Goal: Information Seeking & Learning: Check status

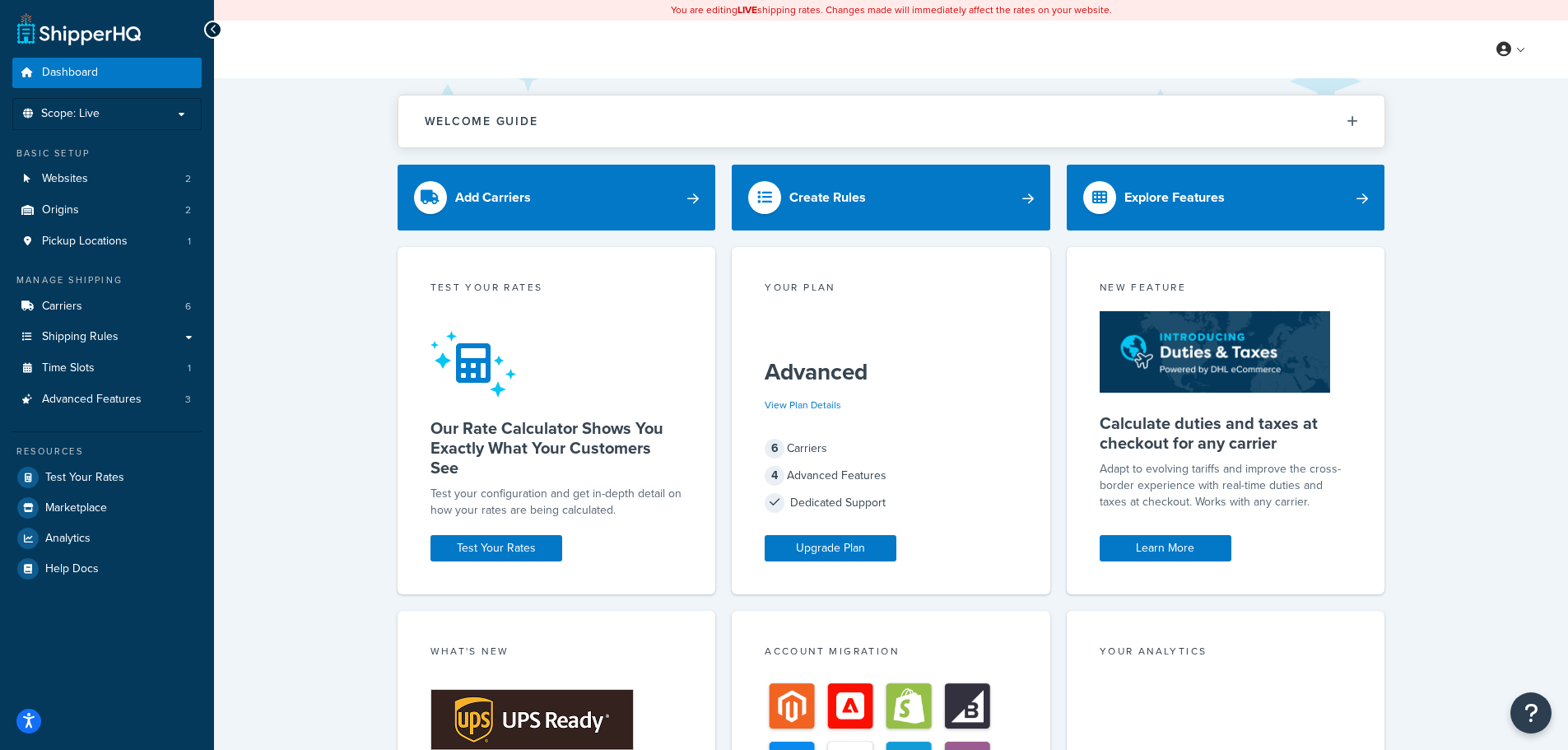
scroll to position [289, 0]
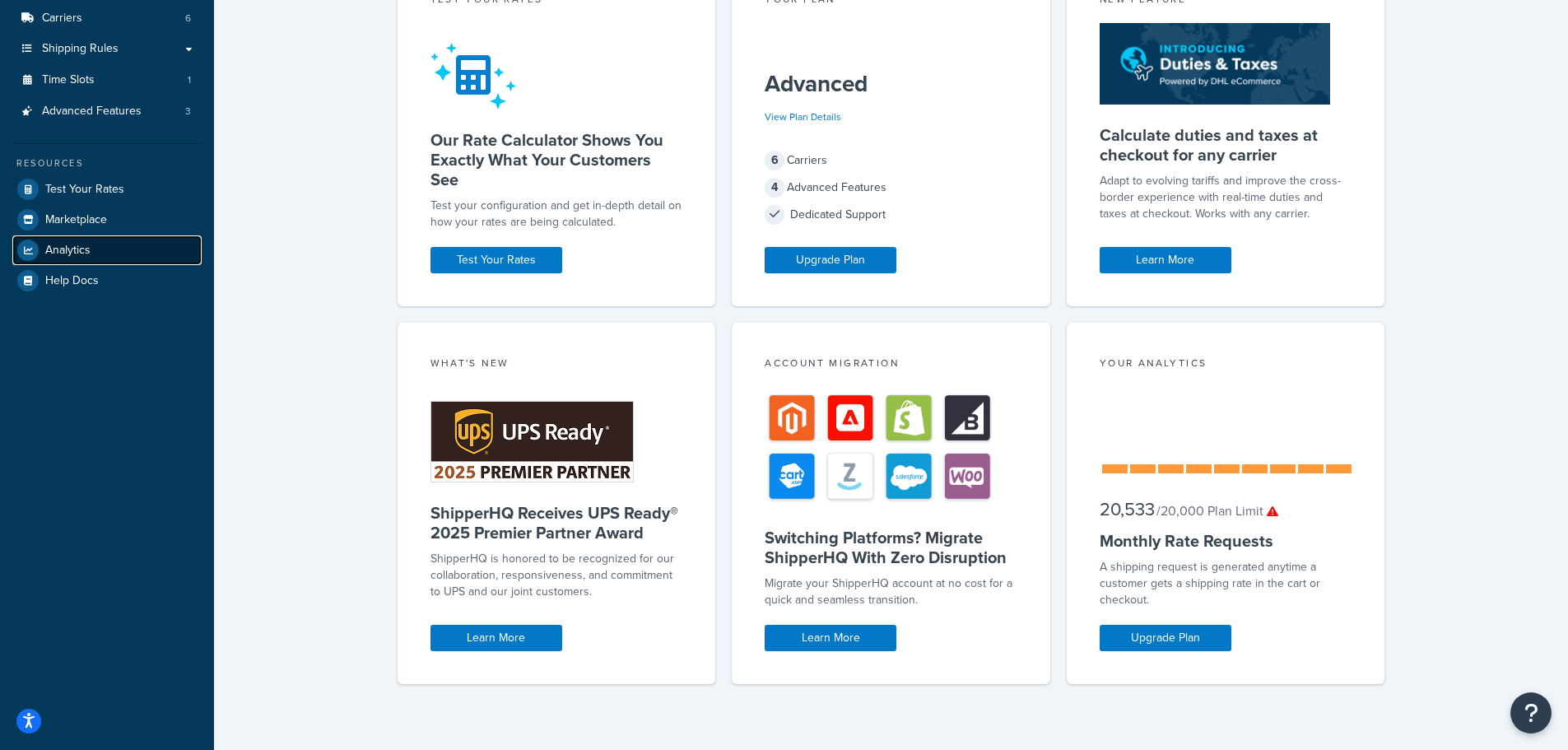
click at [87, 245] on span "Analytics" at bounding box center [69, 250] width 46 height 14
click at [77, 253] on span "Analytics" at bounding box center [69, 250] width 46 height 14
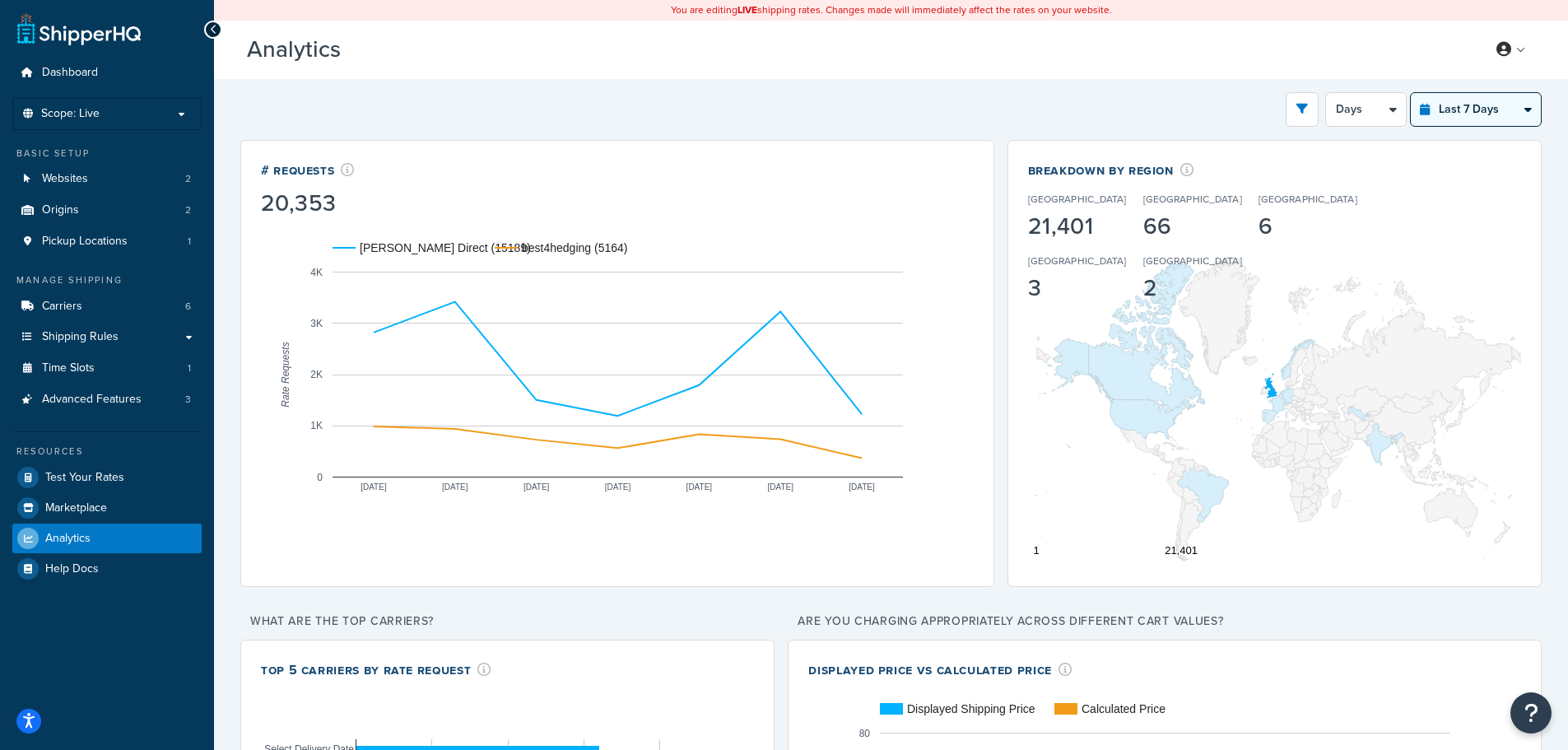
click at [1472, 110] on select "Last 24 Hours Last 7 Days Last 30 Days Last 3 Months Last 6 Months Last 12 Mont…" at bounding box center [1476, 109] width 130 height 33
select select "last_6_months"
click at [1411, 93] on select "Last 24 Hours Last 7 Days Last 30 Days Last 3 Months Last 6 Months Last 12 Mont…" at bounding box center [1476, 109] width 130 height 33
select select "1w"
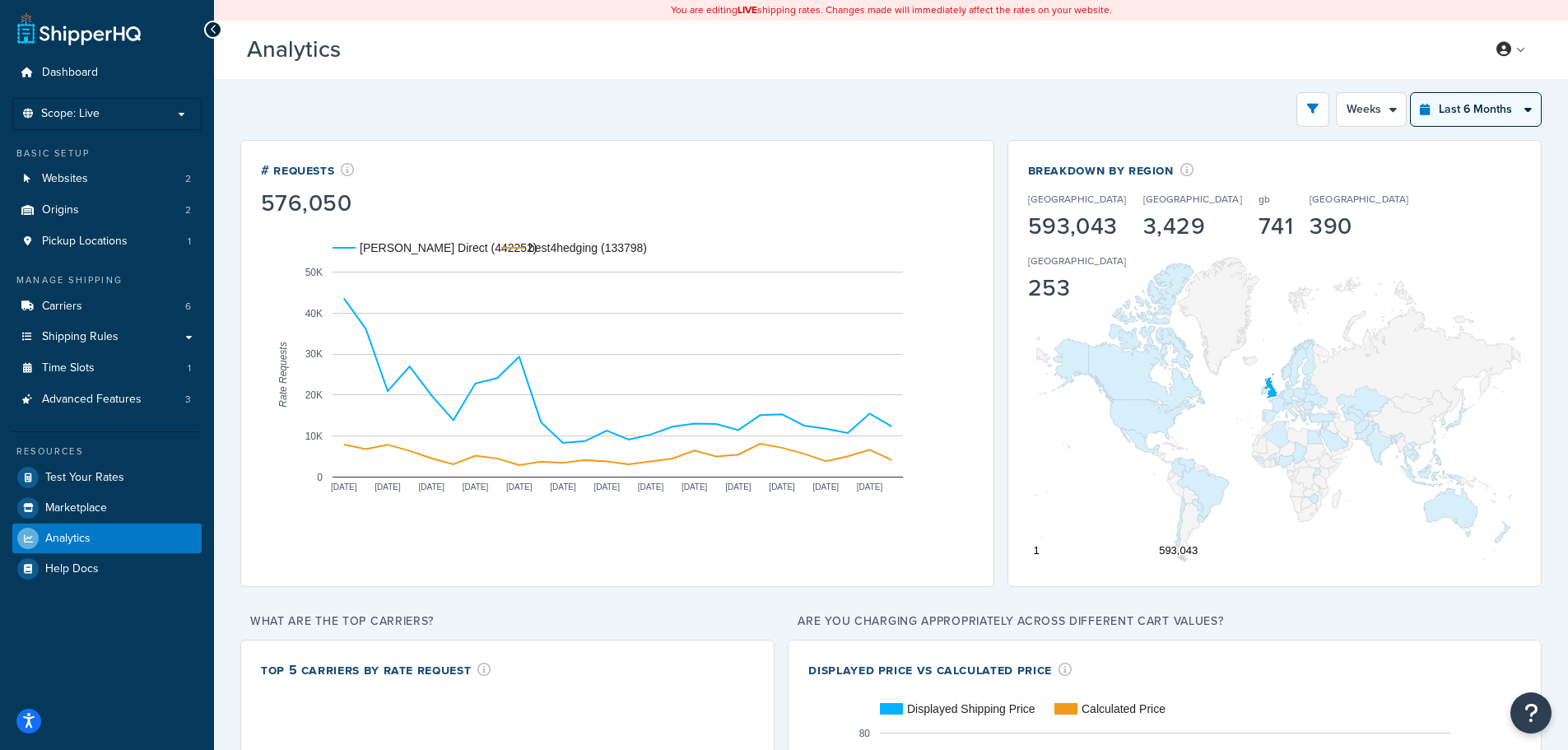
click at [1486, 102] on select "Last 24 Hours Last 7 Days Last 30 Days Last 3 Months Last 6 Months Last 12 Mont…" at bounding box center [1476, 109] width 130 height 33
select select "last_year"
click at [1411, 93] on select "Last 24 Hours Last 7 Days Last 30 Days Last 3 Months Last 6 Months Last 12 Mont…" at bounding box center [1476, 109] width 130 height 33
select select "1M"
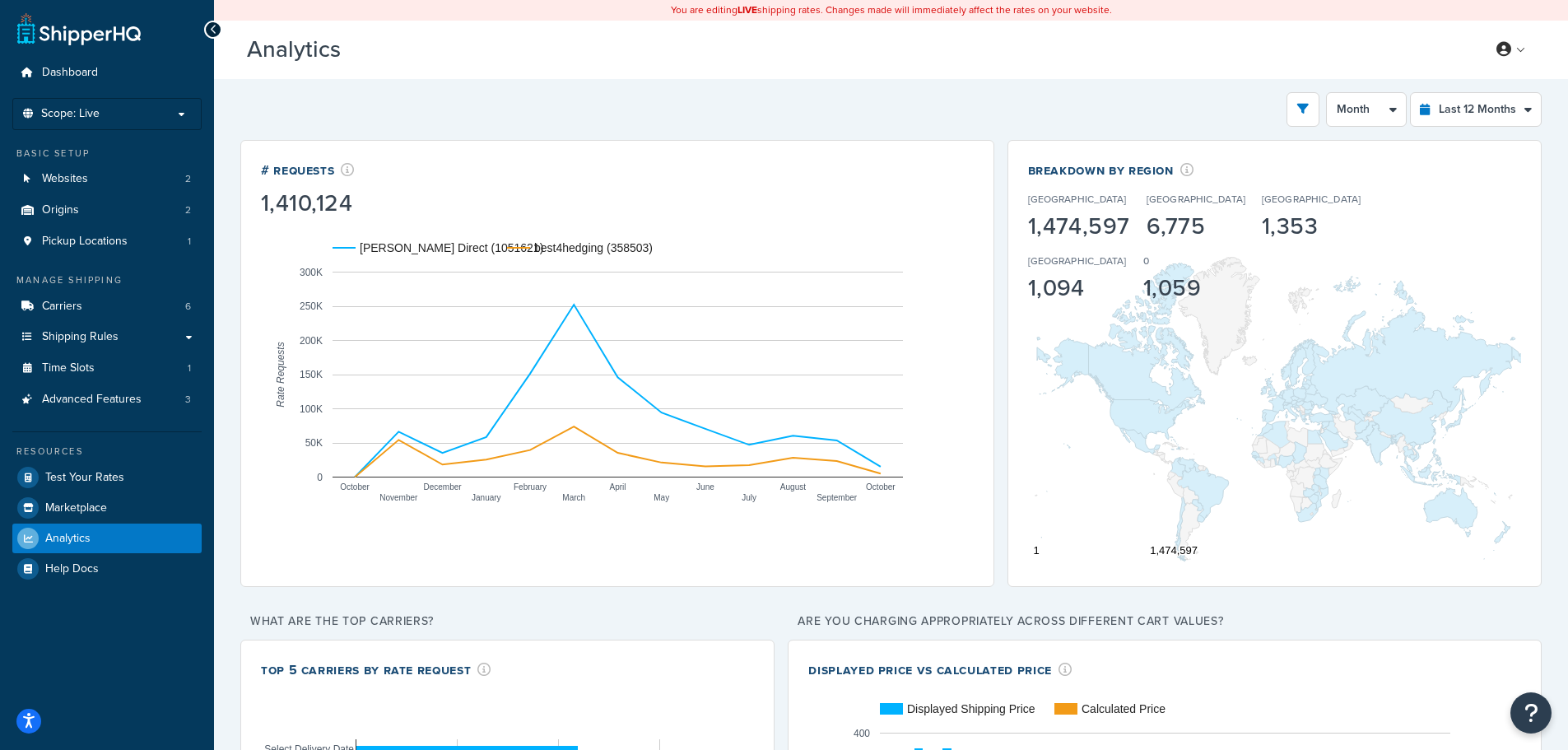
click at [397, 40] on h3 "Analytics Beta" at bounding box center [853, 49] width 1213 height 26
